Goal: Task Accomplishment & Management: Manage account settings

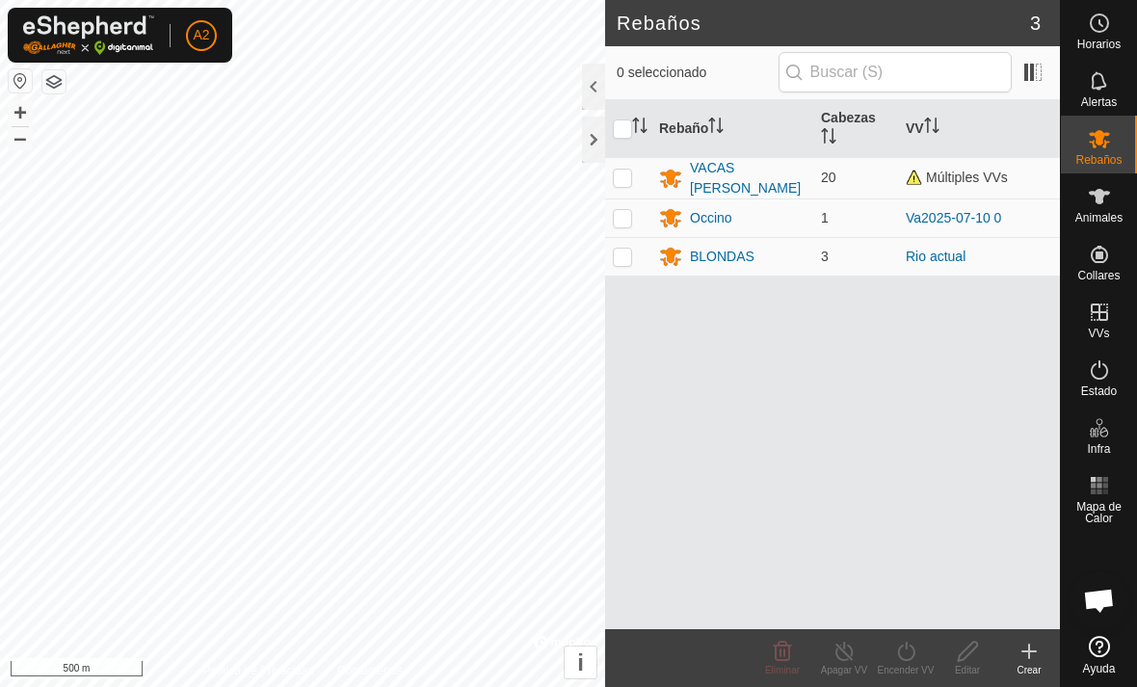
click at [589, 145] on div at bounding box center [593, 140] width 23 height 46
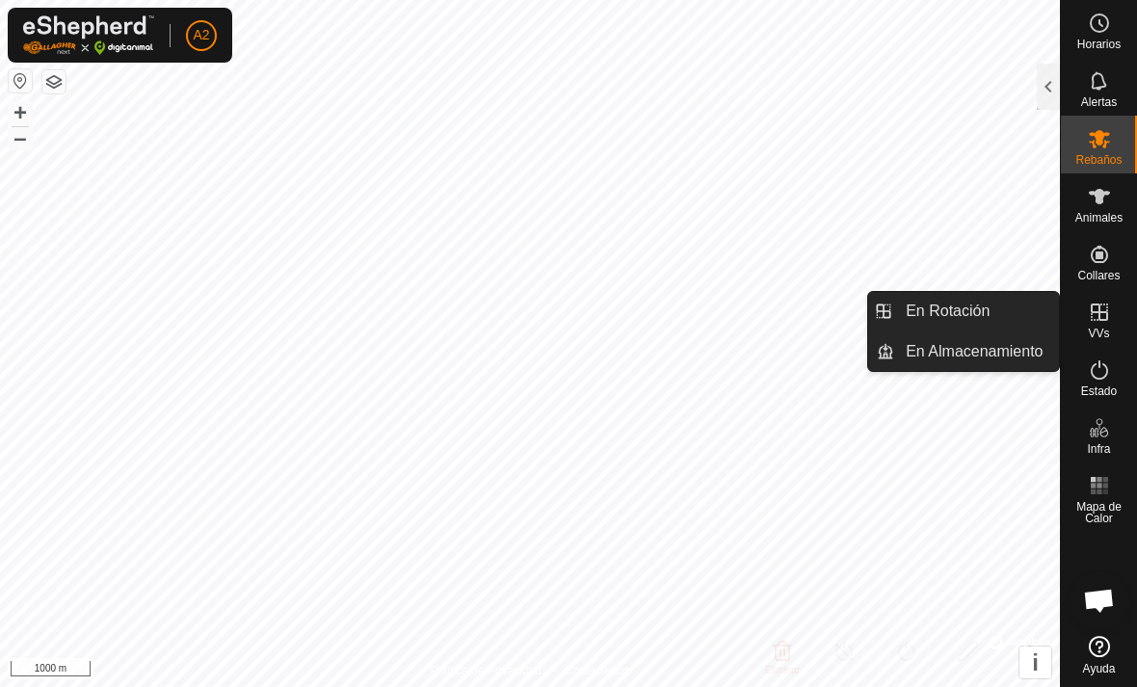
click at [1033, 319] on link "En Rotación" at bounding box center [976, 311] width 165 height 39
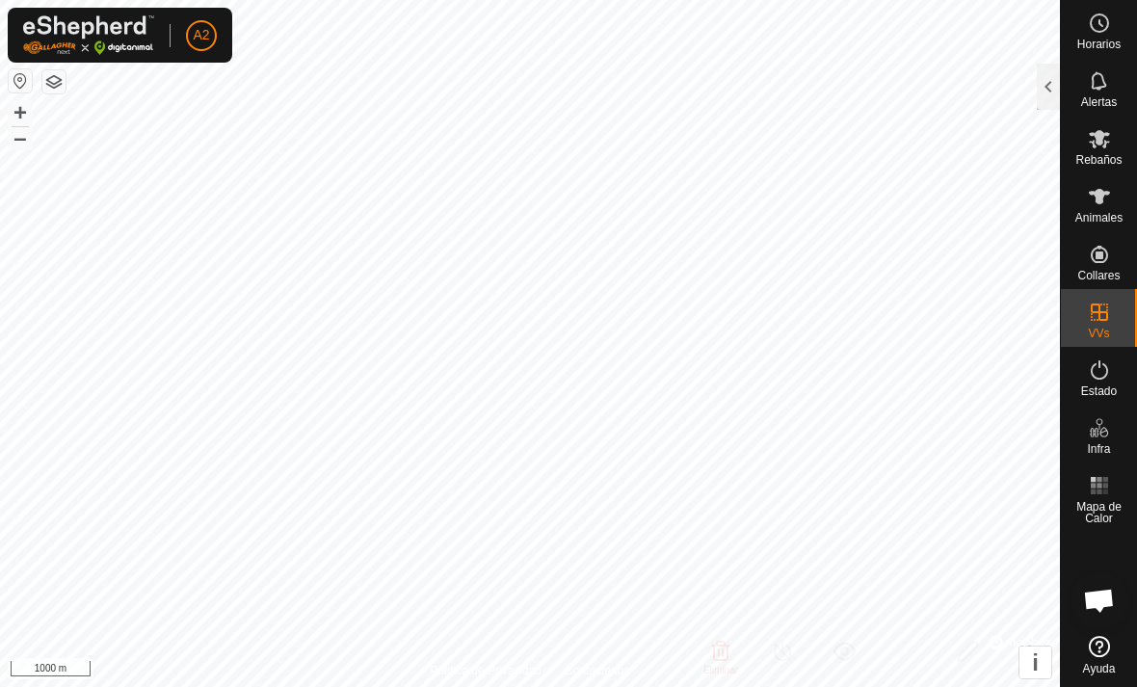
click at [1048, 87] on div at bounding box center [1048, 87] width 23 height 46
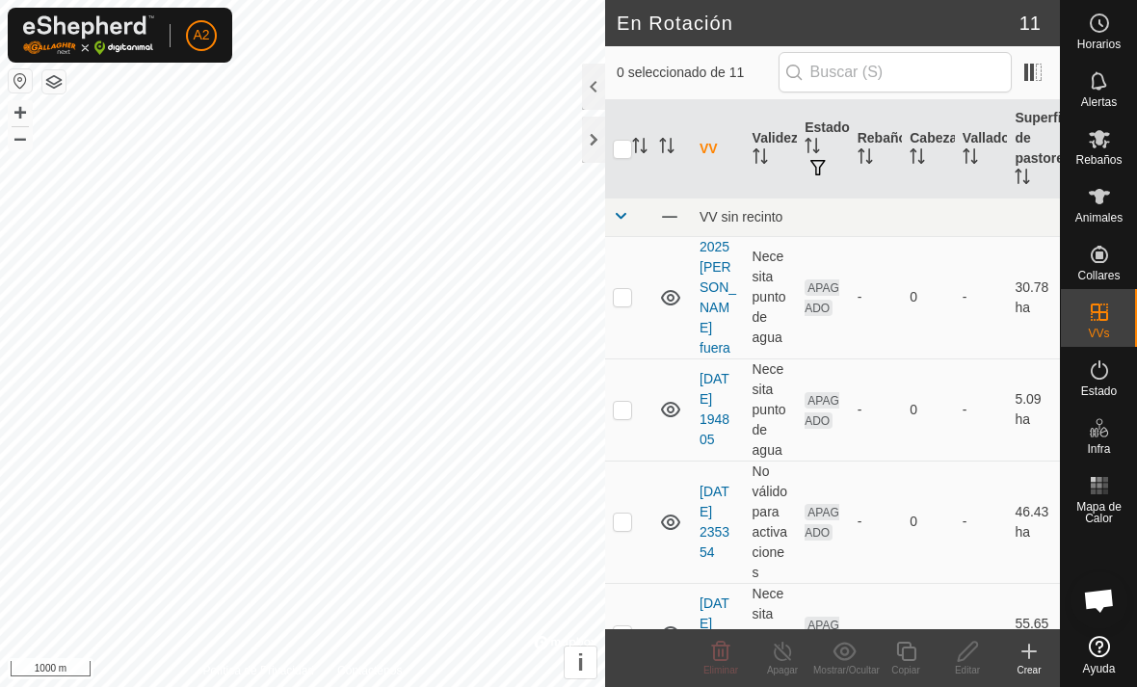
click at [630, 290] on p-checkbox at bounding box center [622, 296] width 19 height 15
checkbox input "true"
click at [638, 391] on td at bounding box center [628, 409] width 46 height 102
checkbox input "true"
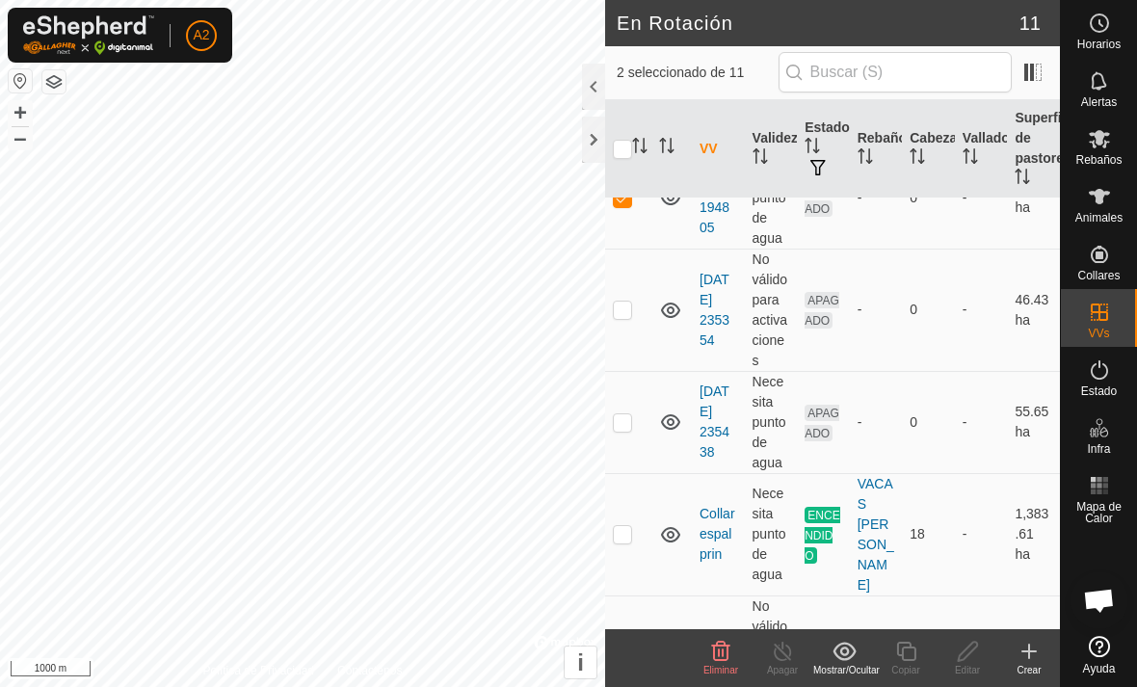
scroll to position [213, 0]
click at [629, 413] on p-checkbox at bounding box center [622, 420] width 19 height 15
checkbox input "true"
click at [628, 301] on p-checkbox at bounding box center [622, 308] width 19 height 15
checkbox input "true"
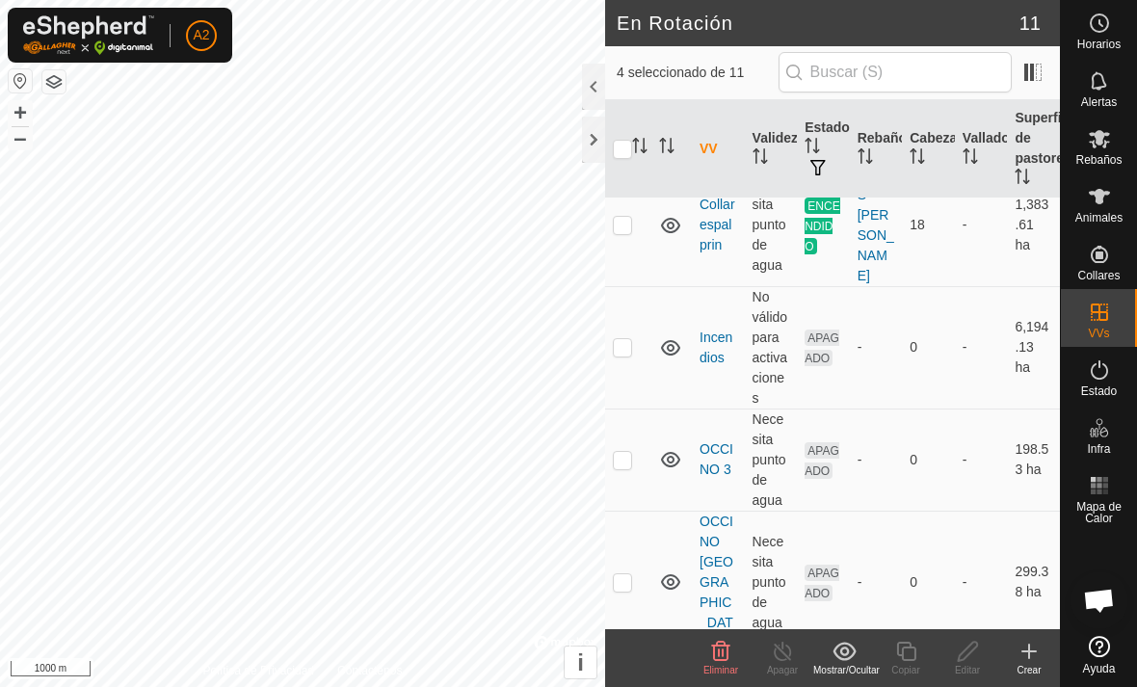
scroll to position [537, 0]
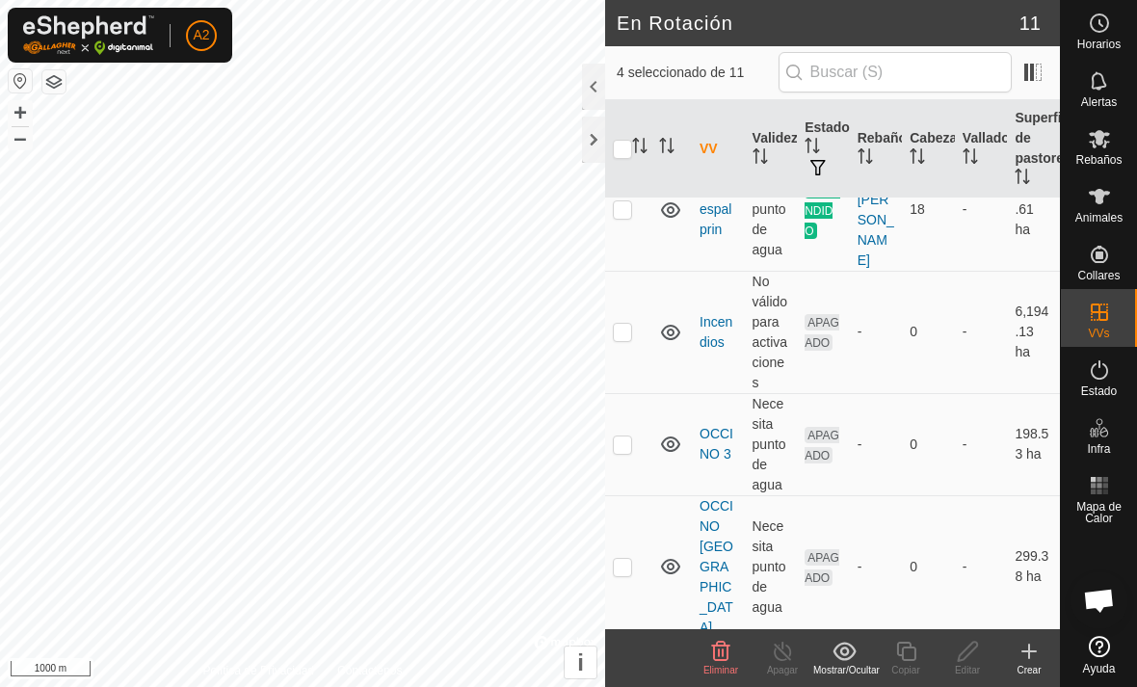
click at [641, 289] on td at bounding box center [628, 332] width 46 height 122
click at [641, 299] on td at bounding box center [628, 332] width 46 height 122
checkbox input "false"
click at [636, 408] on td at bounding box center [628, 444] width 46 height 102
checkbox input "true"
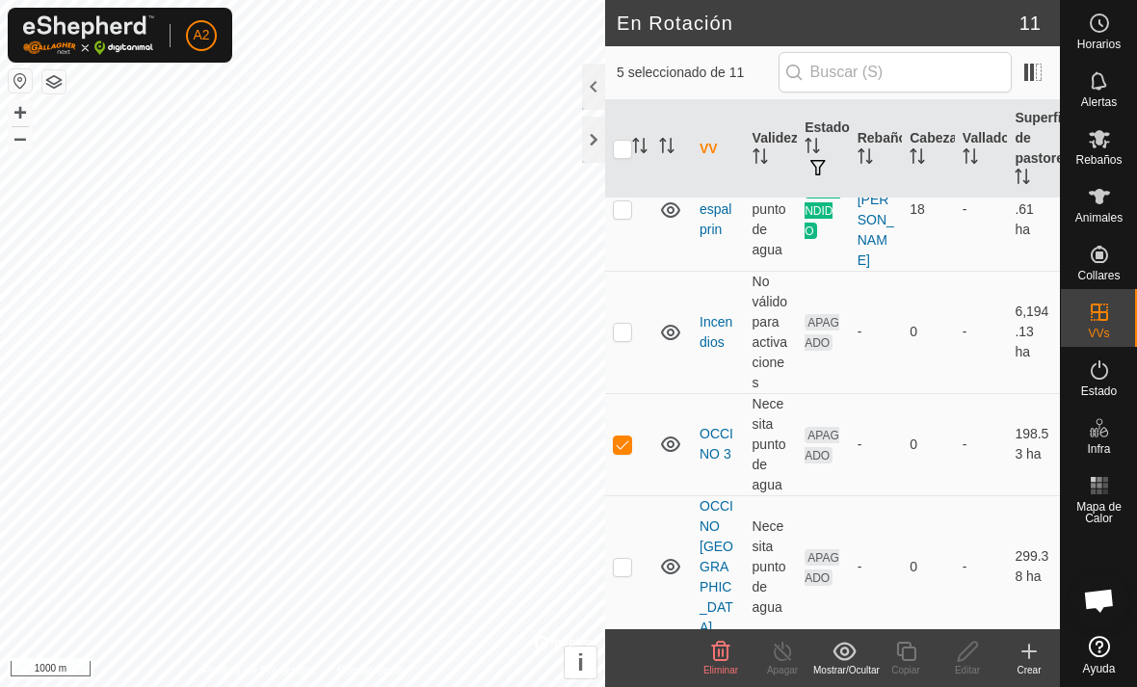
click at [630, 495] on td at bounding box center [628, 566] width 46 height 143
checkbox input "true"
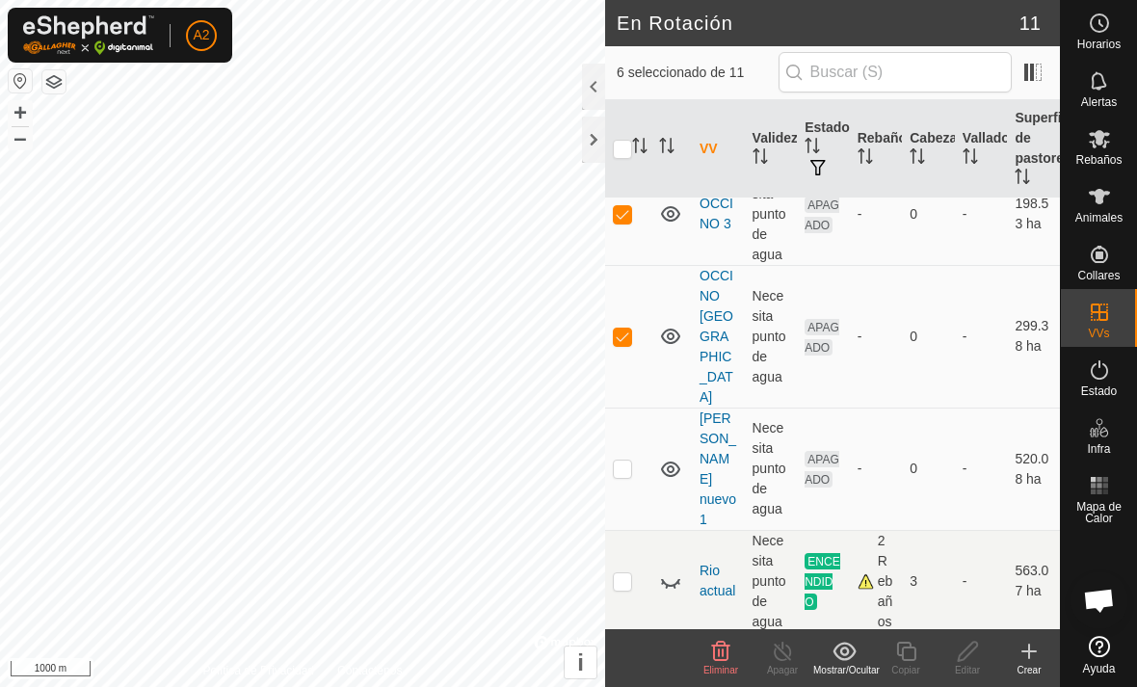
click at [650, 408] on td at bounding box center [628, 469] width 46 height 122
checkbox input "true"
click at [657, 408] on td at bounding box center [671, 469] width 40 height 122
click at [633, 530] on td at bounding box center [628, 581] width 46 height 102
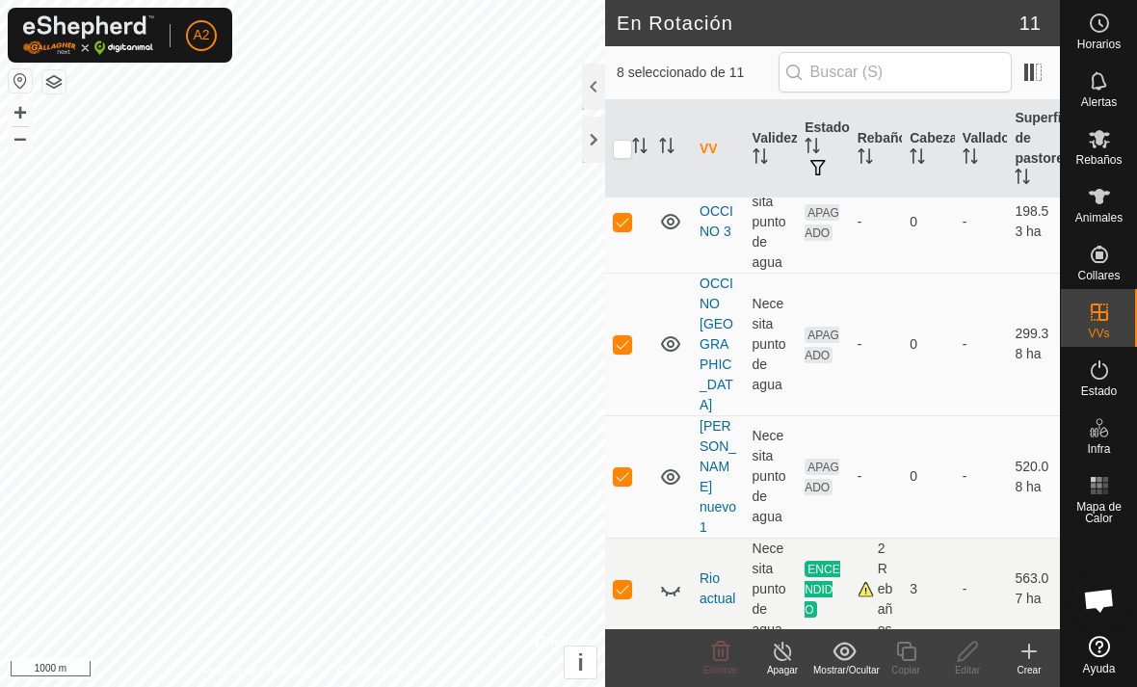
scroll to position [756, 0]
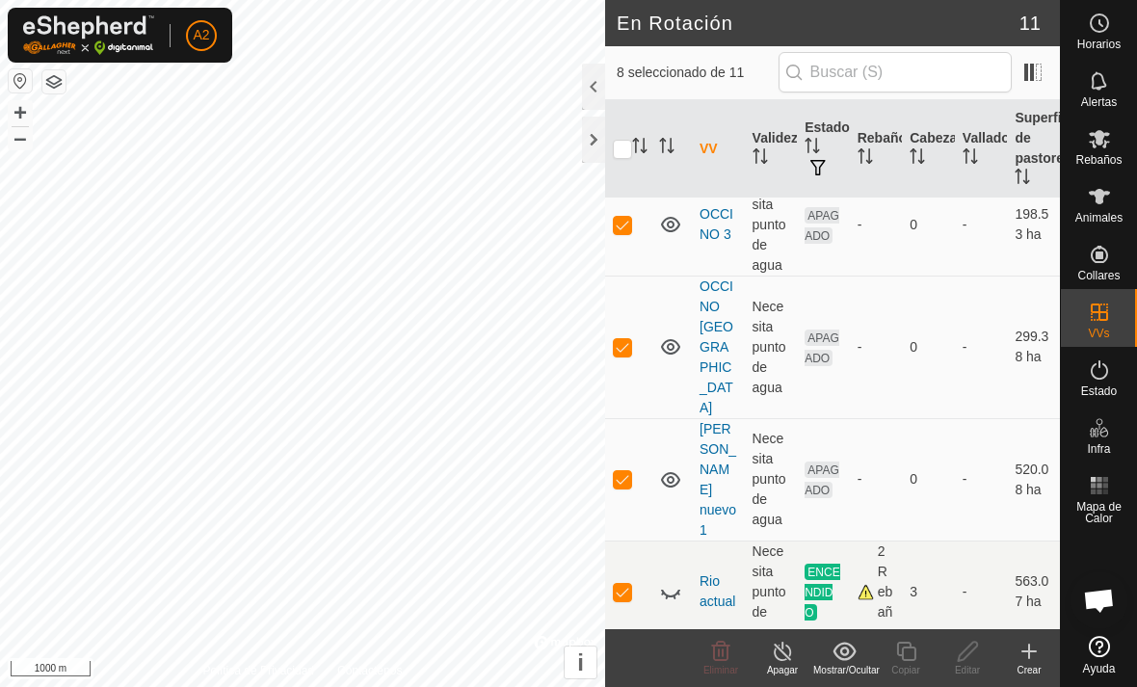
click at [629, 584] on p-checkbox at bounding box center [622, 591] width 19 height 15
checkbox input "false"
click at [721, 658] on icon at bounding box center [720, 651] width 23 height 23
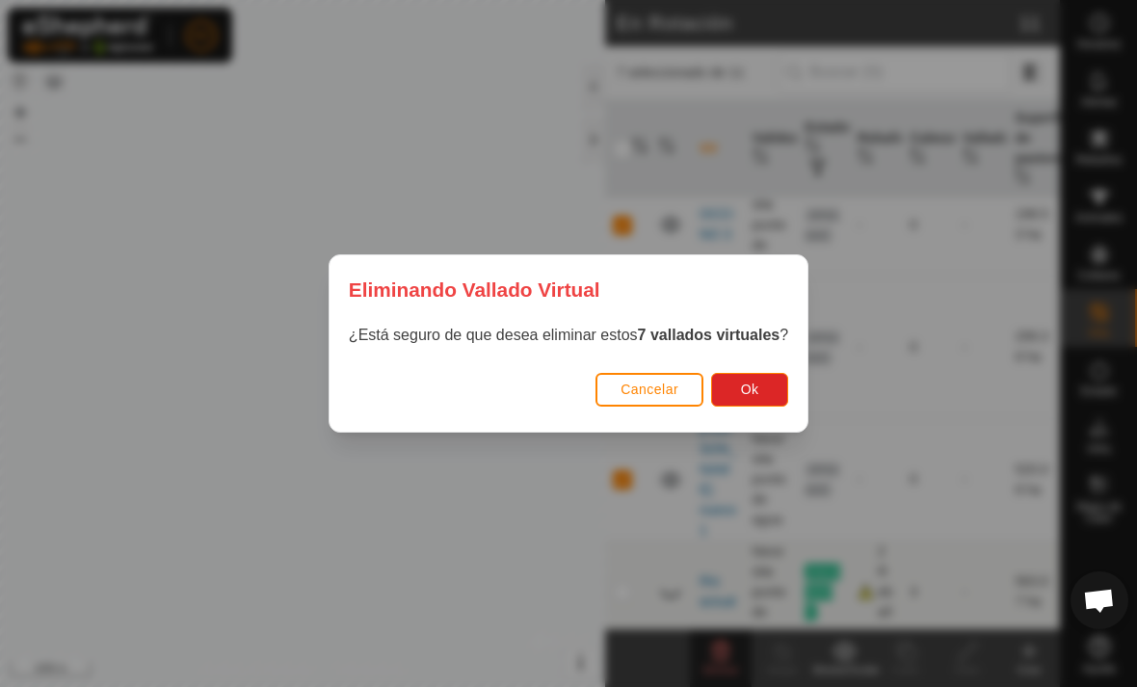
click at [770, 390] on button "Ok" at bounding box center [749, 390] width 77 height 34
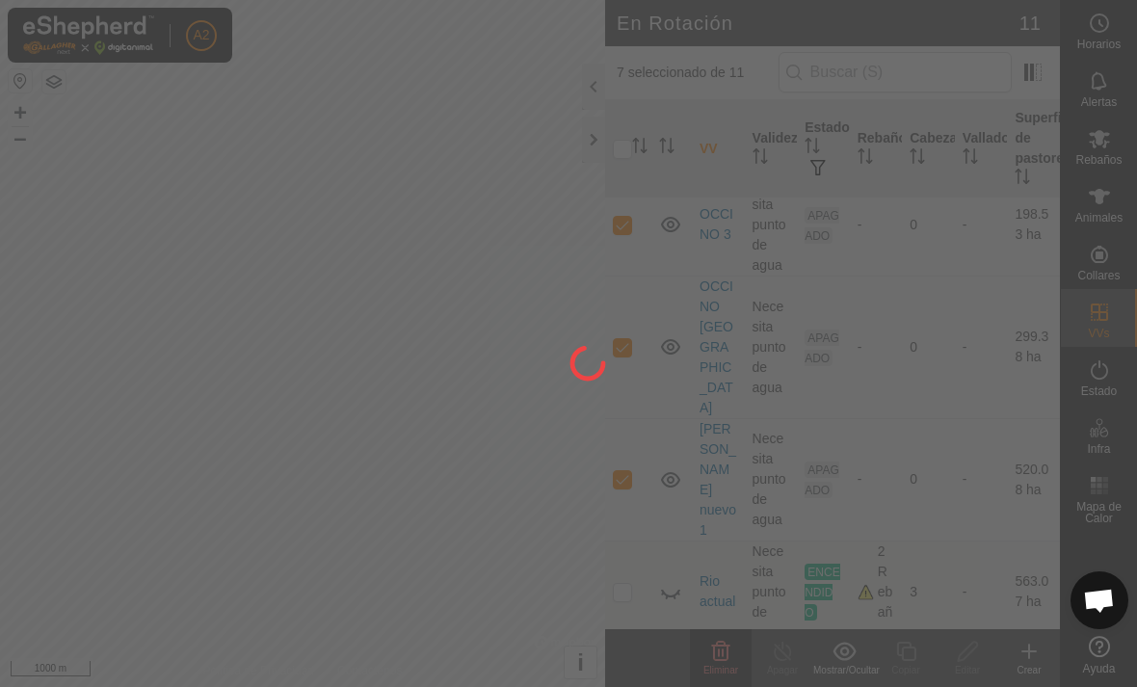
checkbox input "false"
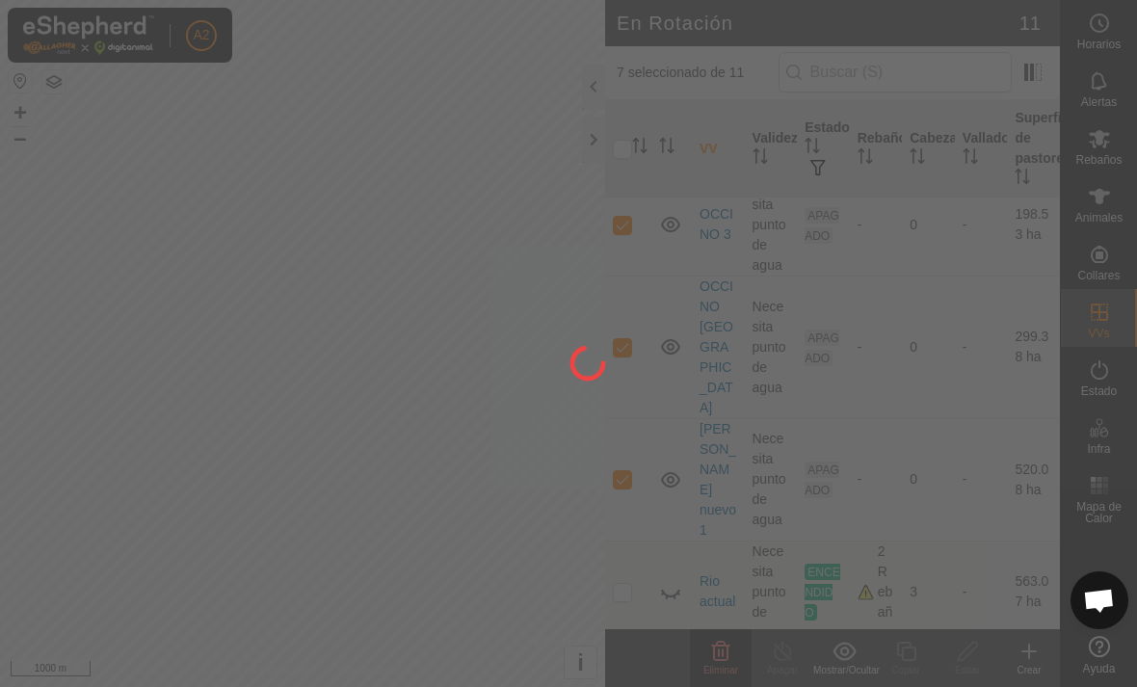
checkbox input "false"
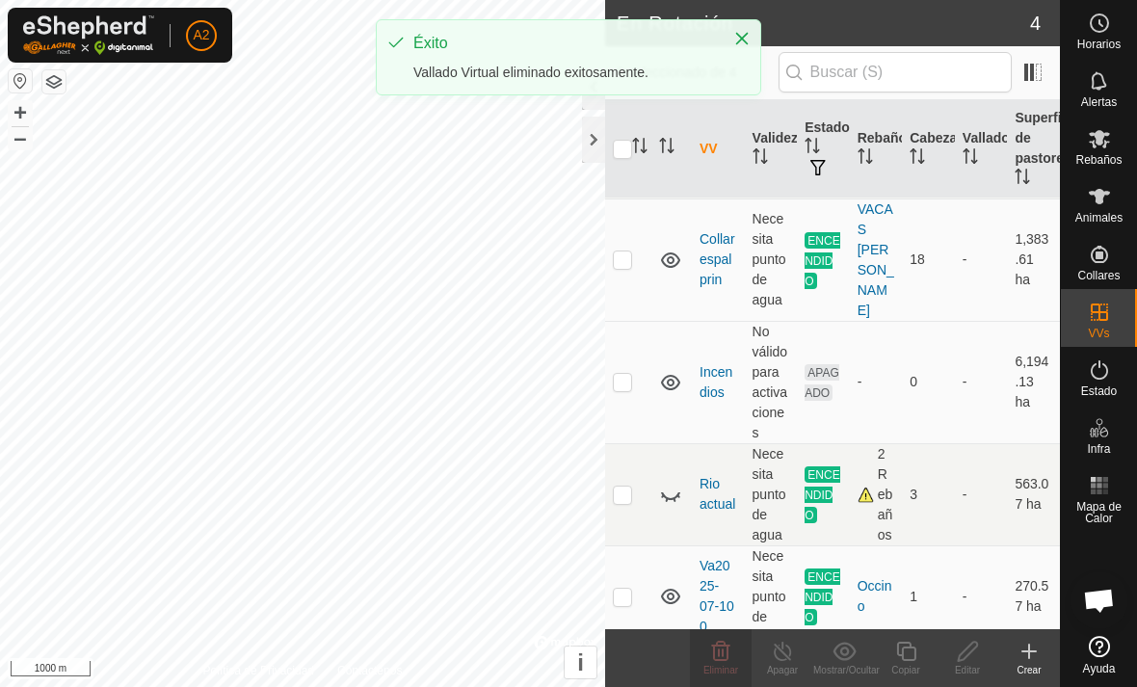
scroll to position [37, 0]
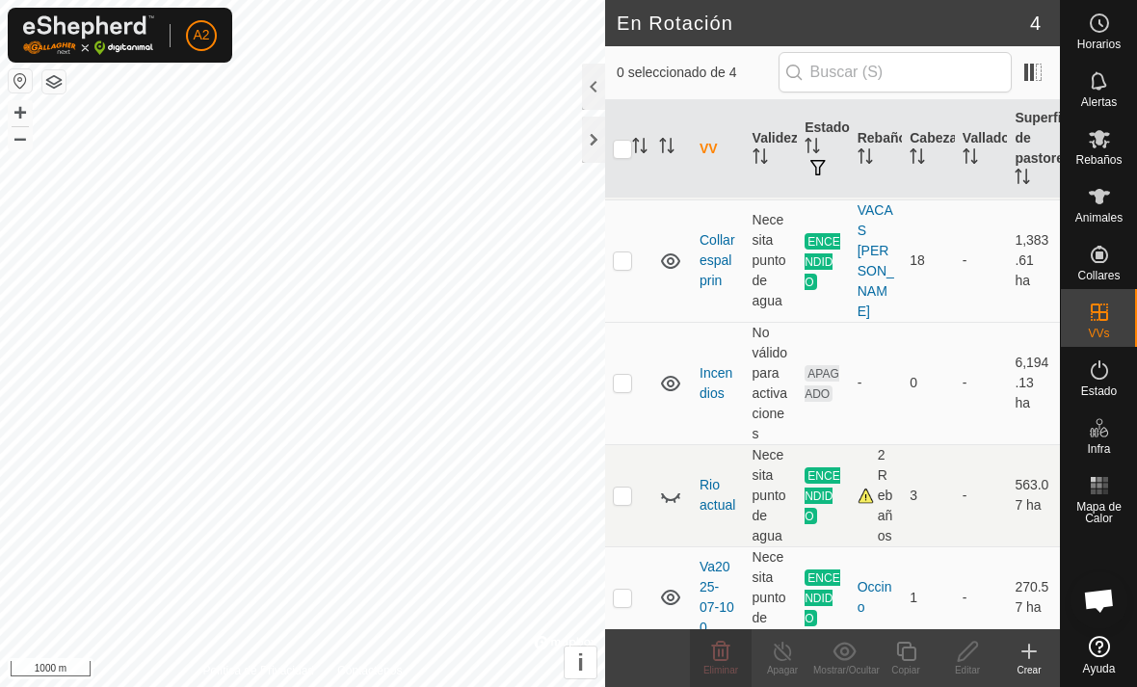
click at [623, 488] on p-checkbox at bounding box center [622, 495] width 19 height 15
checkbox input "true"
click at [780, 658] on icon at bounding box center [782, 651] width 17 height 19
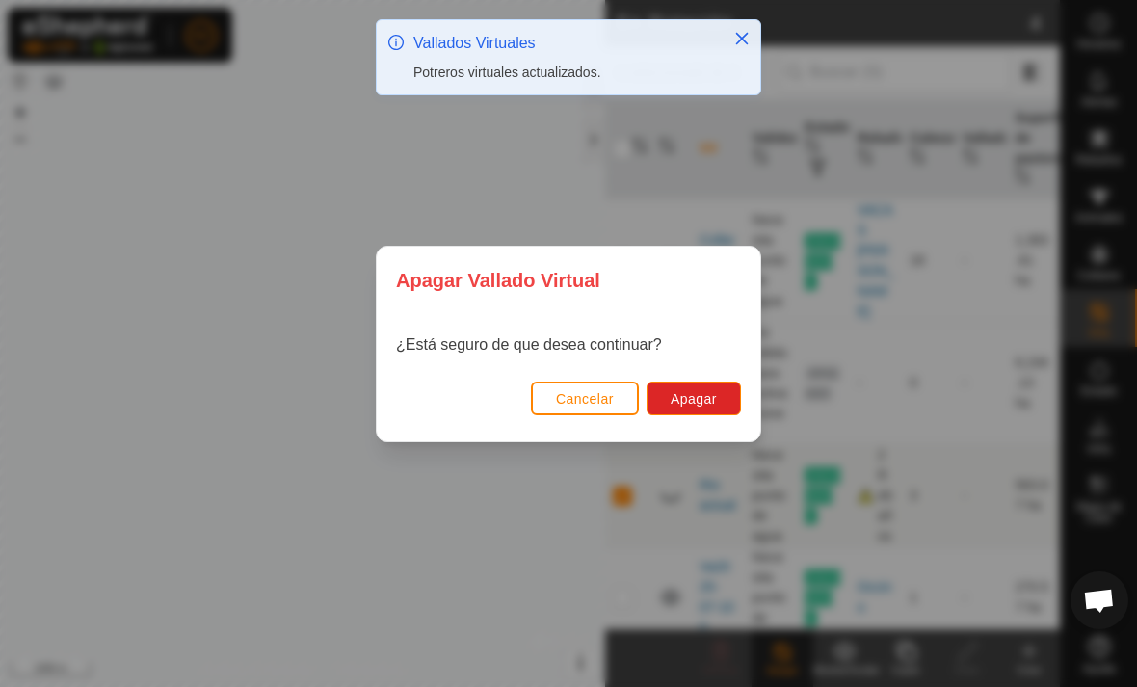
click at [714, 402] on span "Apagar" at bounding box center [694, 398] width 46 height 15
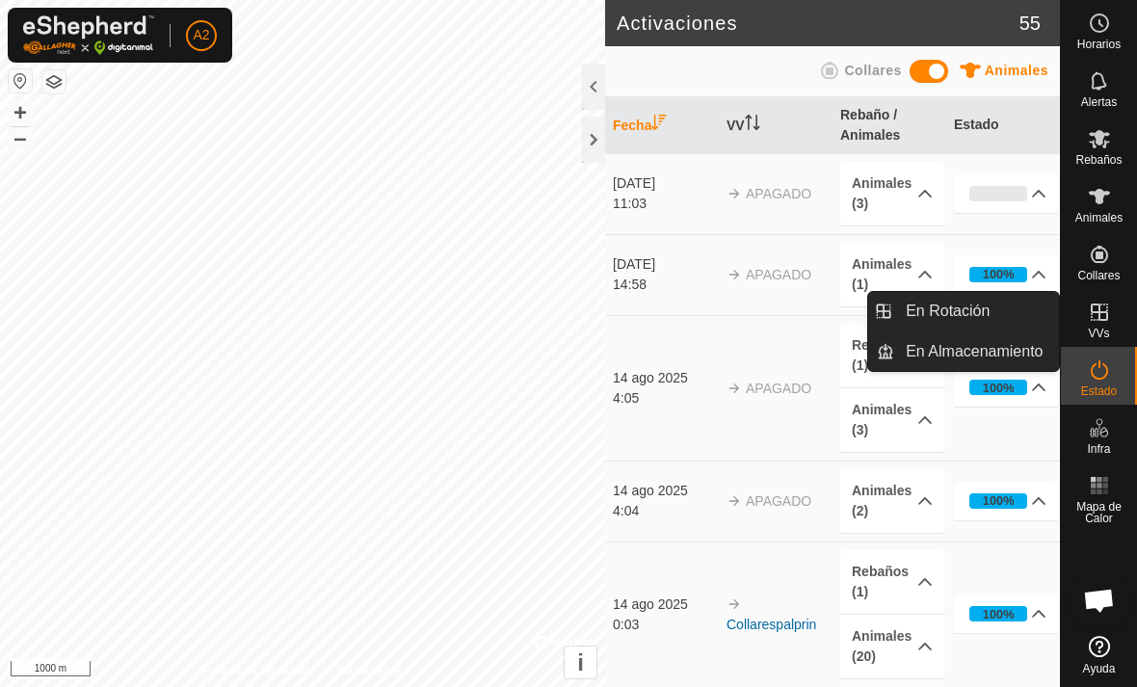
click at [993, 307] on link "En Rotación" at bounding box center [976, 311] width 165 height 39
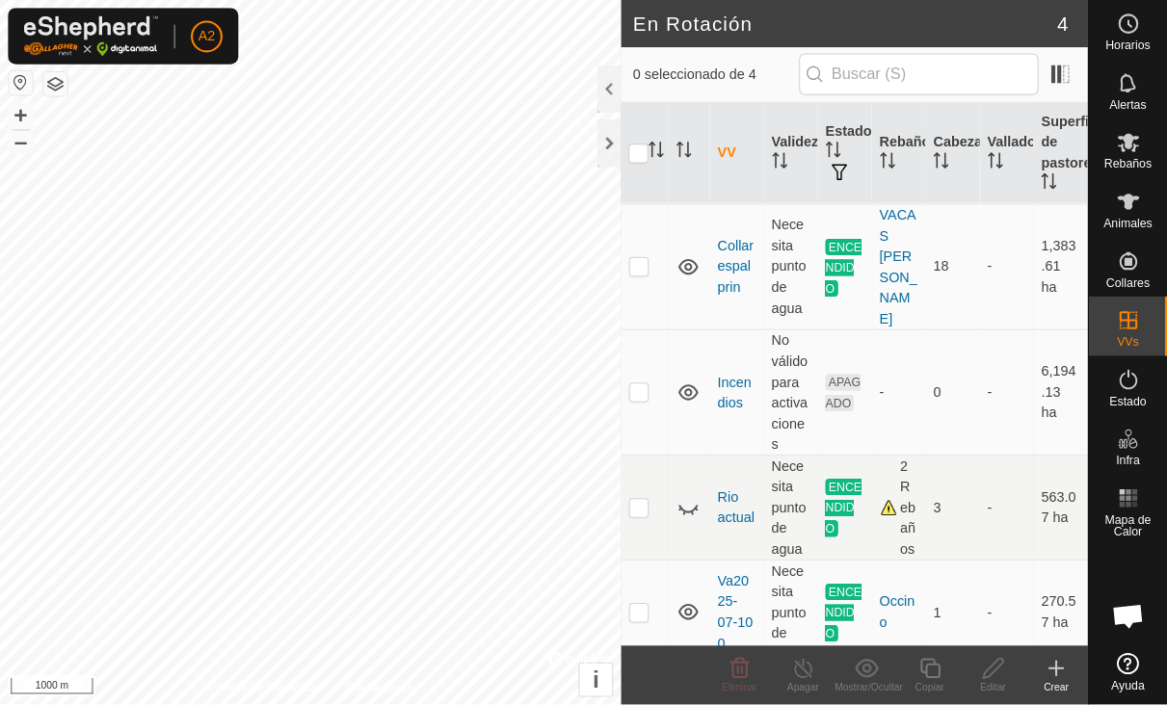
scroll to position [37, 0]
click at [628, 566] on td at bounding box center [628, 597] width 46 height 102
checkbox input "true"
click at [776, 657] on icon at bounding box center [783, 651] width 24 height 23
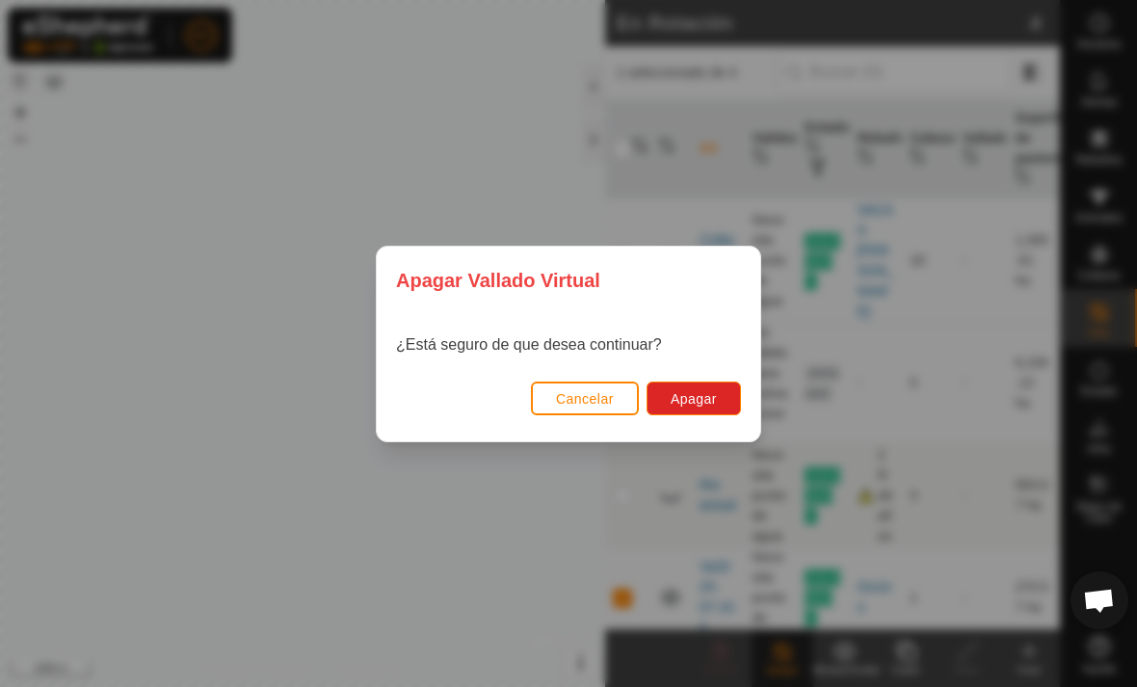
click at [725, 392] on button "Apagar" at bounding box center [694, 399] width 94 height 34
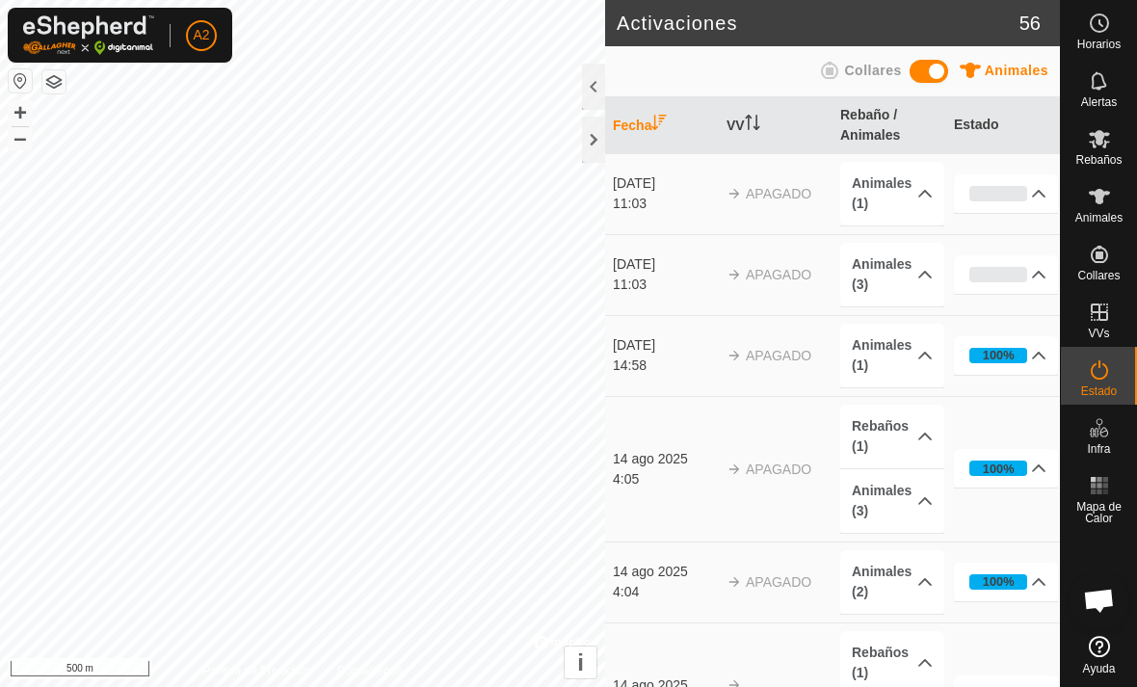
click at [591, 139] on div at bounding box center [593, 140] width 23 height 46
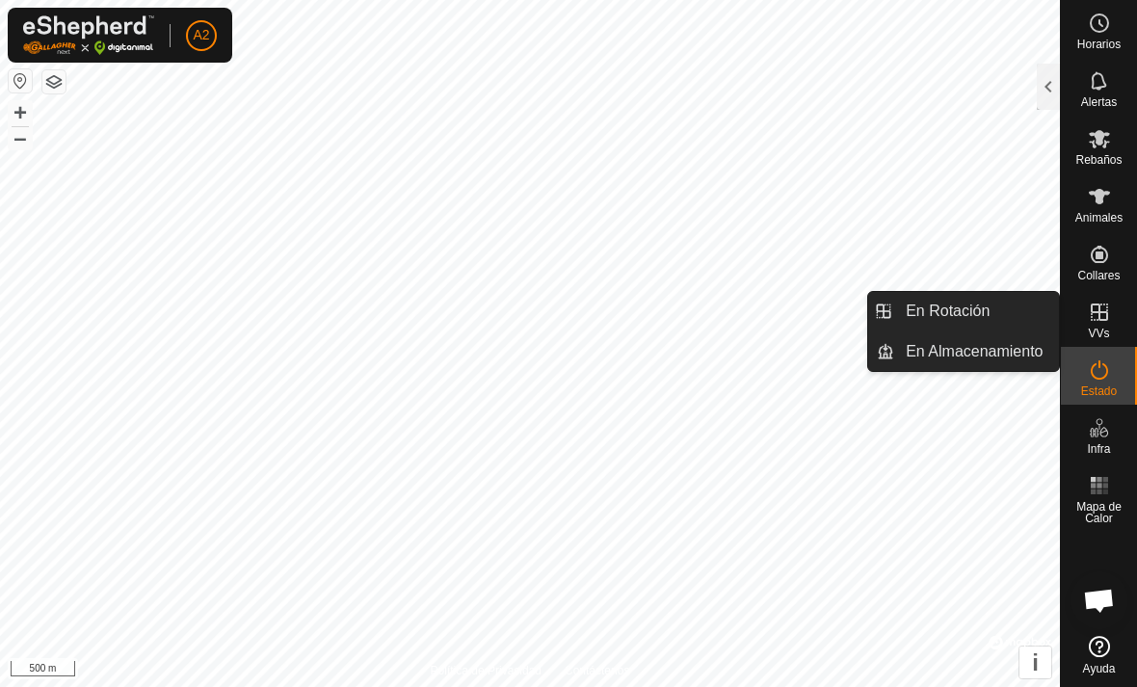
click at [951, 307] on span "En Rotación" at bounding box center [948, 311] width 84 height 23
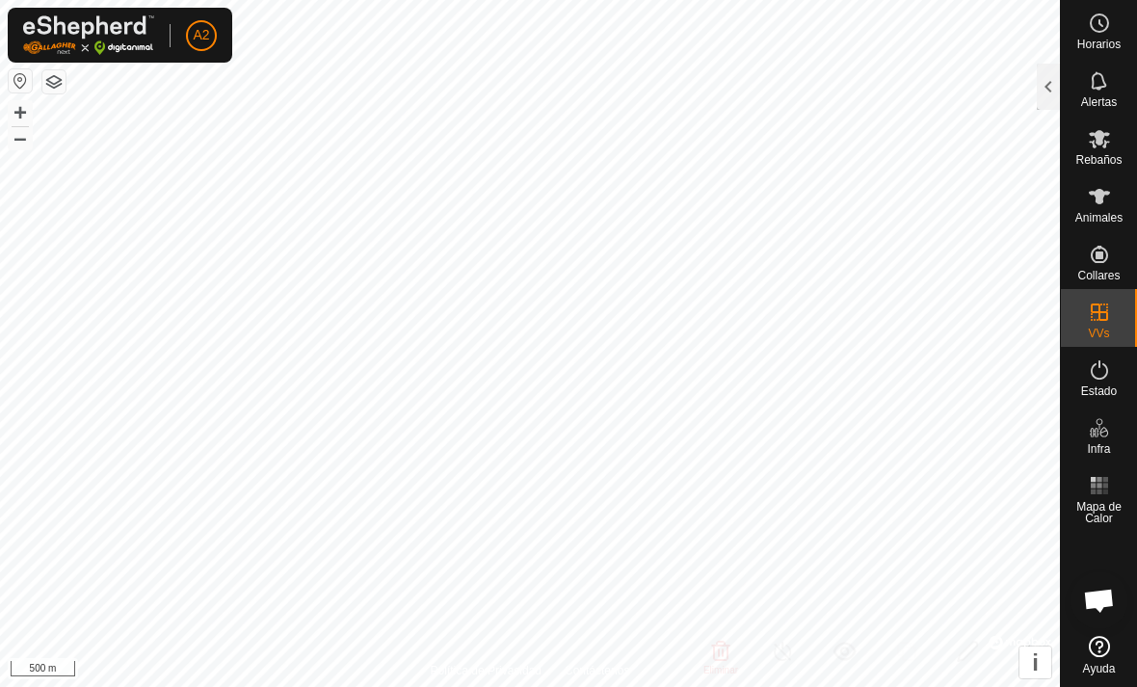
click at [1054, 85] on div at bounding box center [1048, 87] width 23 height 46
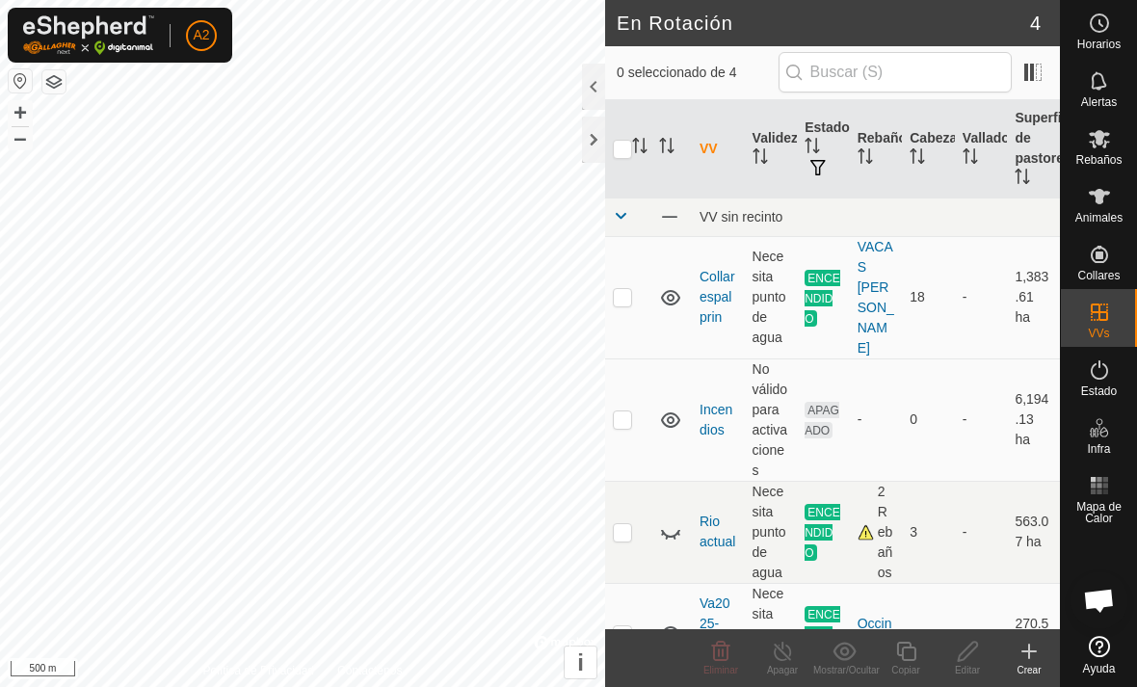
click at [1032, 666] on div "Crear" at bounding box center [1029, 670] width 62 height 14
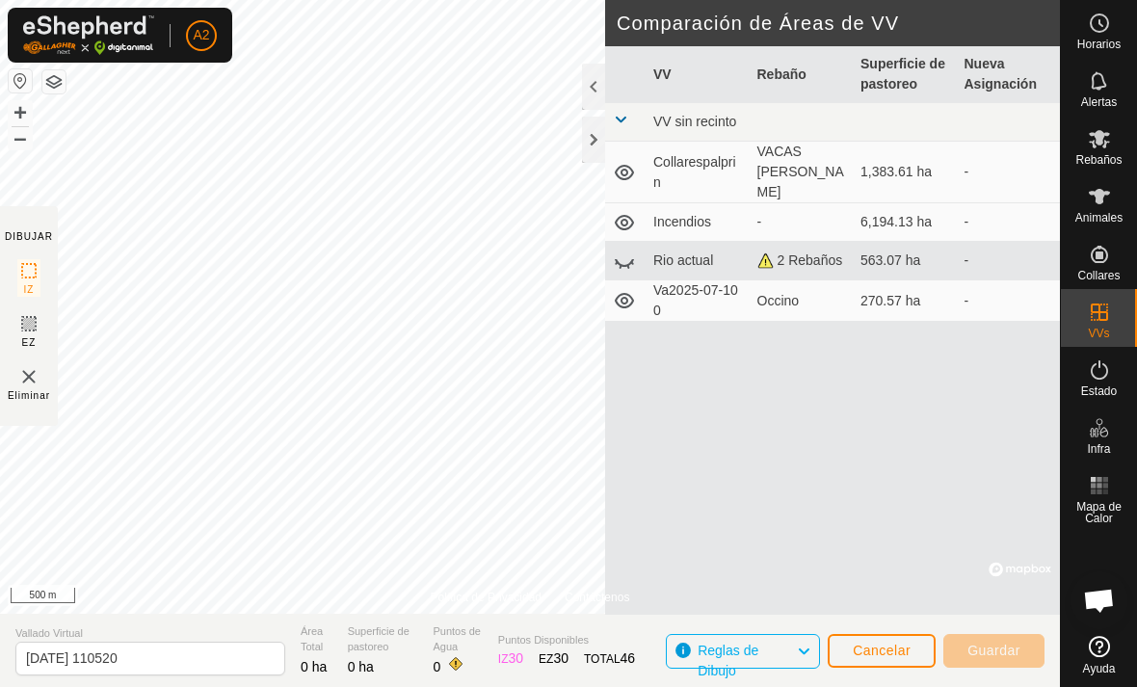
click at [602, 139] on div at bounding box center [593, 140] width 23 height 46
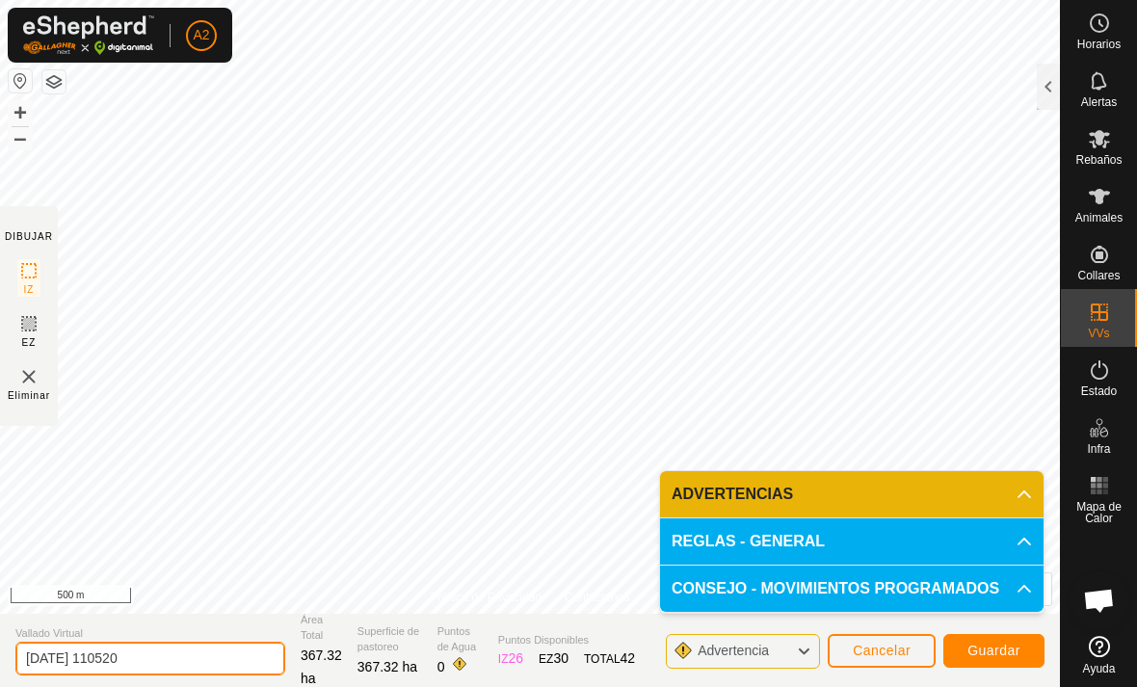
click at [177, 670] on input "[DATE] 110520" at bounding box center [150, 659] width 270 height 34
type input "2"
type input "N"
type input "Oct-feb"
click at [975, 654] on span "Guardar" at bounding box center [993, 650] width 53 height 15
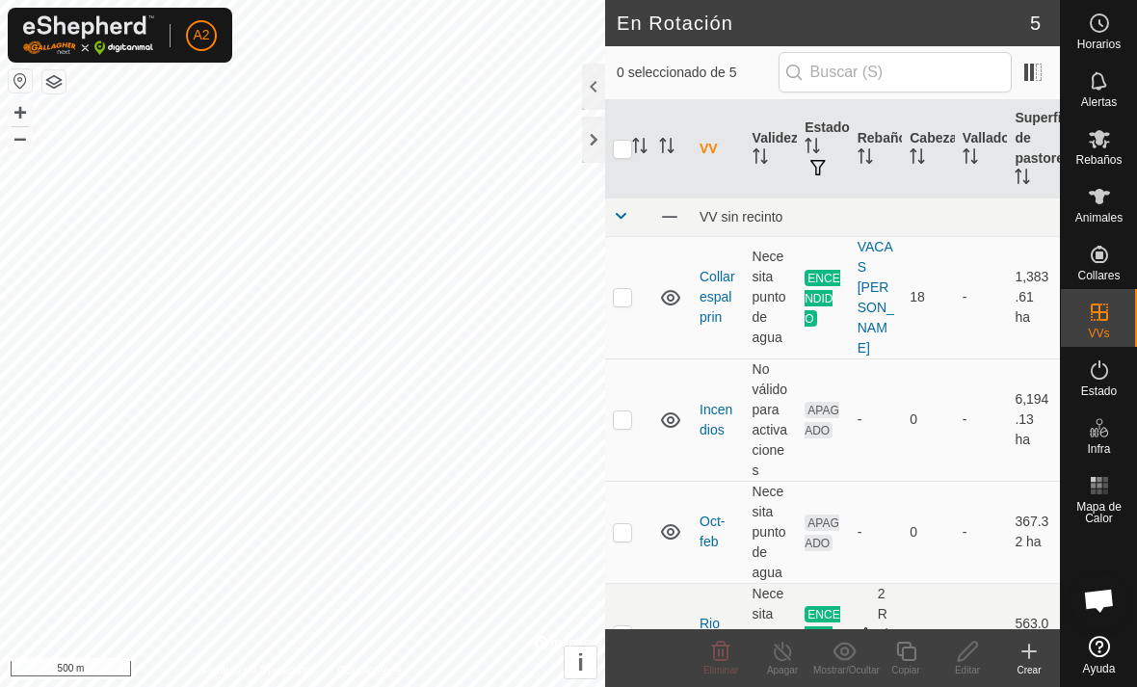
click at [584, 129] on div at bounding box center [593, 140] width 23 height 46
